Goal: Transaction & Acquisition: Obtain resource

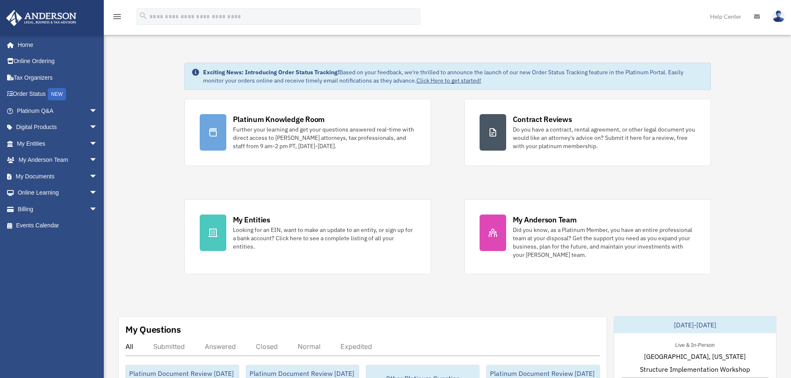
scroll to position [42, 0]
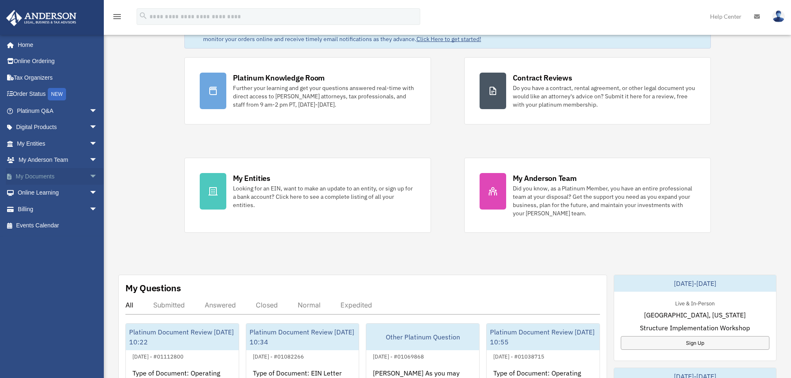
click at [89, 177] on span "arrow_drop_down" at bounding box center [97, 176] width 17 height 17
click at [52, 221] on link "Forms Library" at bounding box center [61, 226] width 98 height 17
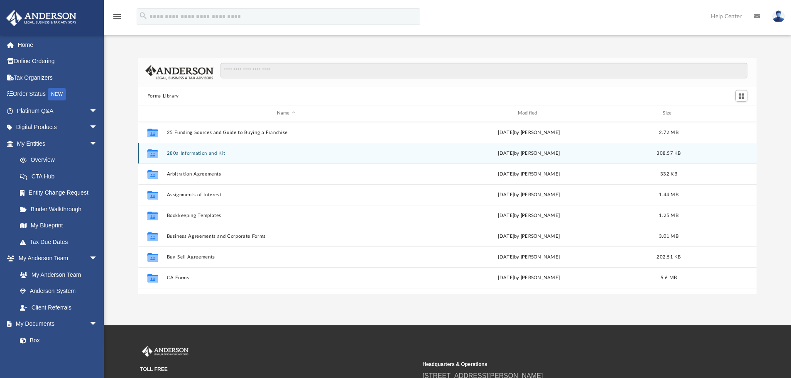
scroll to position [183, 612]
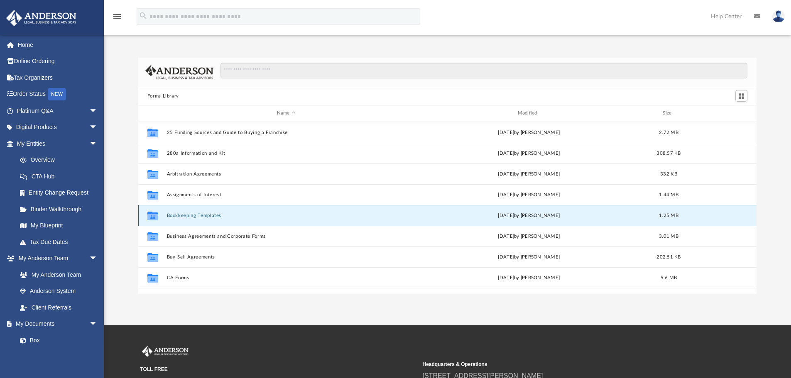
click at [201, 213] on button "Bookkeeping Templates" at bounding box center [286, 215] width 239 height 5
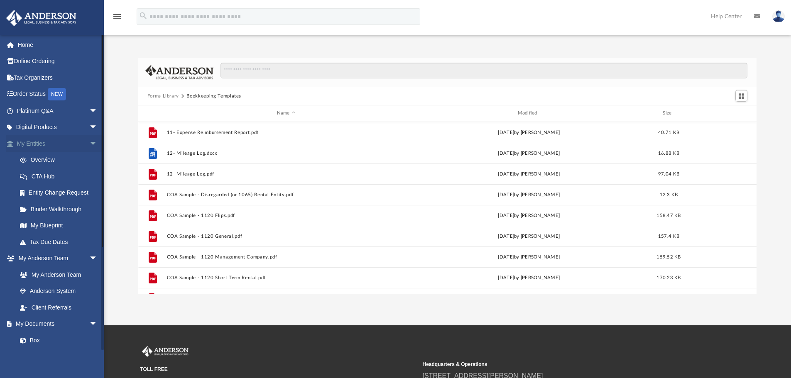
click at [89, 138] on span "arrow_drop_down" at bounding box center [97, 143] width 17 height 17
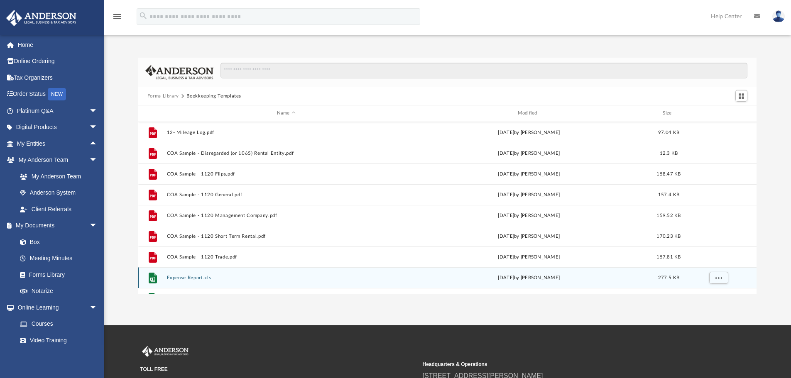
scroll to position [0, 0]
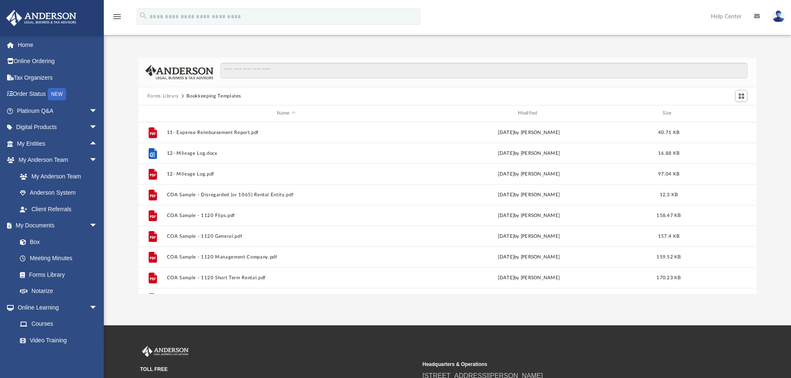
click at [169, 98] on button "Forms Library" at bounding box center [163, 96] width 32 height 7
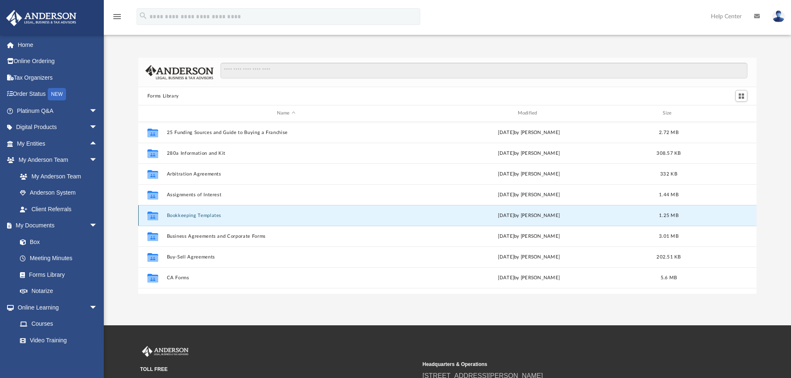
click at [190, 214] on button "Bookkeeping Templates" at bounding box center [286, 215] width 239 height 5
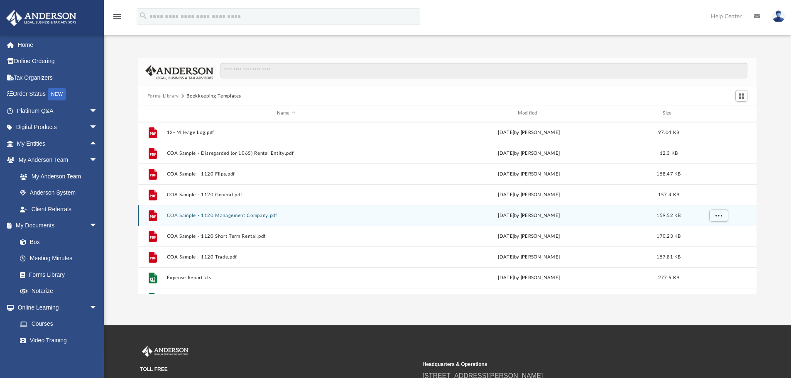
scroll to position [56, 0]
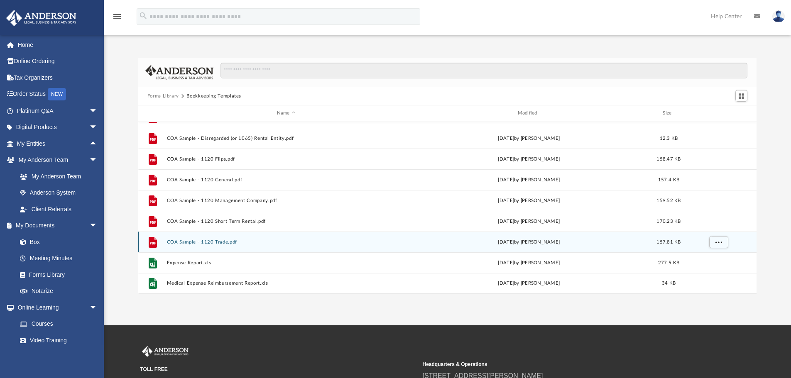
click at [219, 240] on button "COA Sample - 1120 Trade.pdf" at bounding box center [286, 242] width 239 height 5
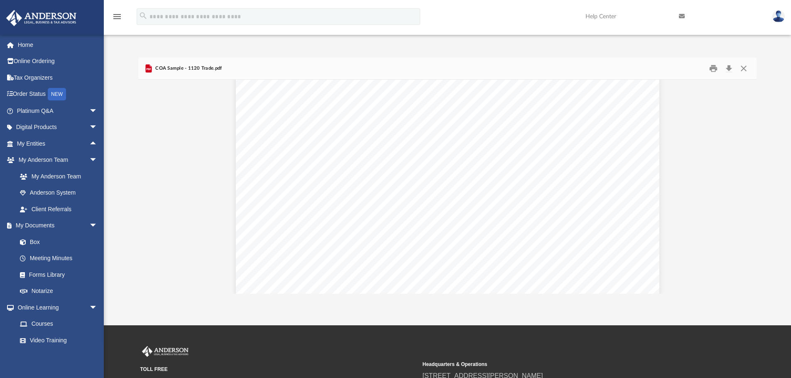
scroll to position [346, 0]
click at [745, 69] on button "Close" at bounding box center [743, 68] width 15 height 13
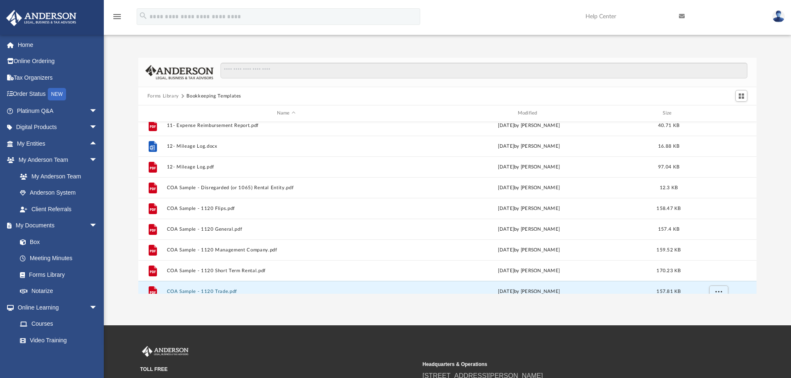
scroll to position [0, 0]
